Goal: Check status: Check status

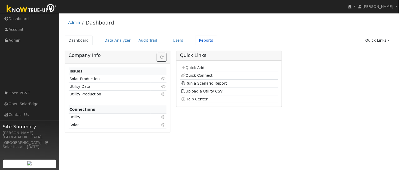
click at [195, 40] on link "Reports" at bounding box center [206, 40] width 22 height 10
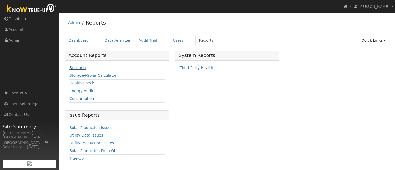
click at [79, 69] on link "Scenario" at bounding box center [77, 67] width 16 height 4
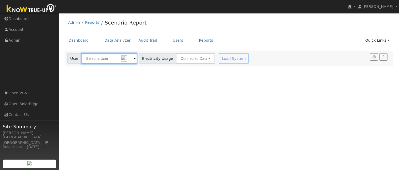
click at [111, 58] on input "text" at bounding box center [109, 58] width 56 height 11
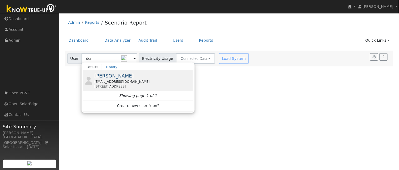
click at [127, 79] on div "djkinc@yahoo.com" at bounding box center [143, 81] width 98 height 5
type input "Don Kinosian"
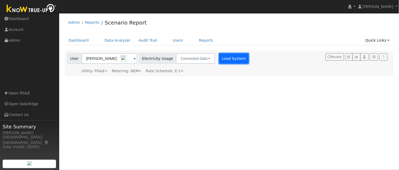
click at [220, 60] on button "Load System" at bounding box center [234, 58] width 30 height 11
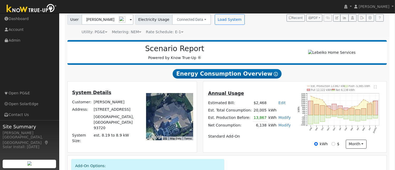
scroll to position [40, 0]
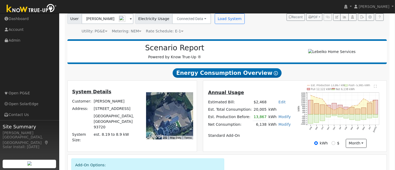
drag, startPoint x: 399, startPoint y: 57, endPoint x: 258, endPoint y: 37, distance: 142.1
click at [258, 37] on div "Scenario Report Powered by Know True-Up ® Energy Consumption Overview Show Help…" at bounding box center [227, 138] width 325 height 203
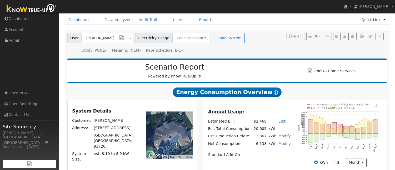
scroll to position [22, 0]
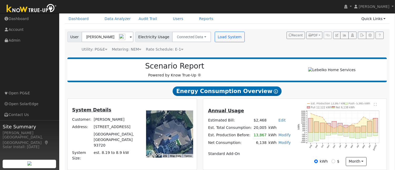
drag, startPoint x: 395, startPoint y: 59, endPoint x: 233, endPoint y: 66, distance: 162.1
click at [233, 66] on h2 "Scenario Report" at bounding box center [175, 66] width 204 height 9
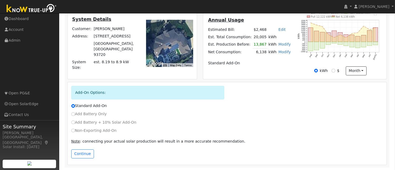
scroll to position [90, 0]
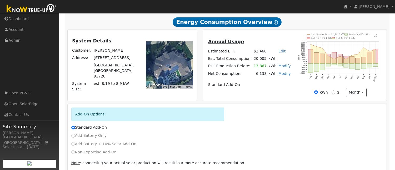
drag, startPoint x: 399, startPoint y: 86, endPoint x: 256, endPoint y: 114, distance: 145.8
click at [256, 114] on div "Add-On Options:" at bounding box center [226, 115] width 317 height 17
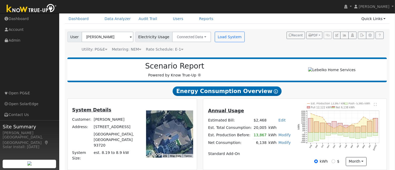
scroll to position [20, 0]
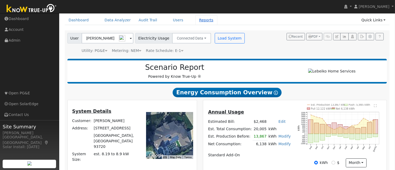
click at [196, 21] on link "Reports" at bounding box center [206, 20] width 22 height 10
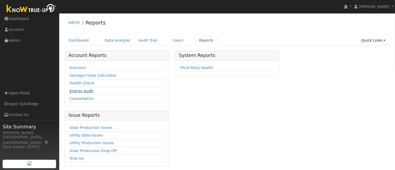
click at [84, 90] on link "Energy Audit" at bounding box center [81, 91] width 24 height 4
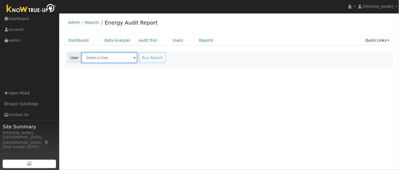
click at [110, 59] on input "text" at bounding box center [109, 57] width 56 height 11
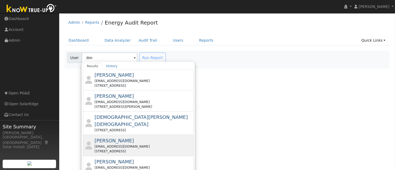
click at [113, 144] on div "[EMAIL_ADDRESS][DOMAIN_NAME]" at bounding box center [143, 146] width 98 height 5
type input "[PERSON_NAME]"
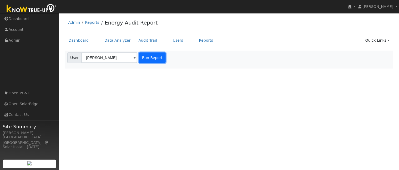
click at [150, 58] on button "Run Report" at bounding box center [152, 57] width 27 height 11
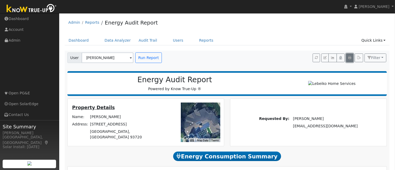
click at [349, 58] on icon "button" at bounding box center [349, 57] width 3 height 3
